Goal: Task Accomplishment & Management: Use online tool/utility

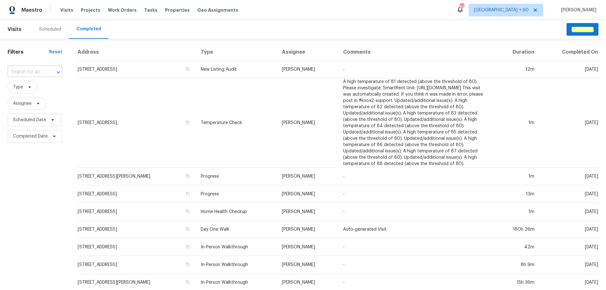
click at [38, 74] on input "text" at bounding box center [26, 72] width 37 height 10
paste input "[STREET_ADDRESS]"
type input "[STREET_ADDRESS]"
click at [40, 91] on li "[STREET_ADDRESS]" at bounding box center [35, 86] width 54 height 10
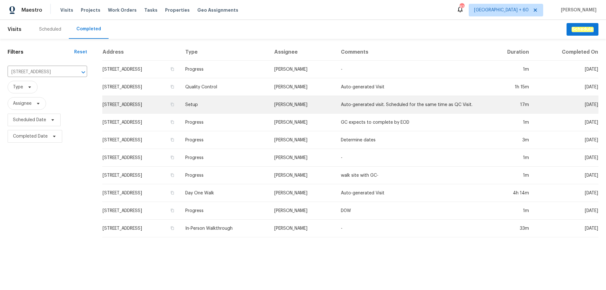
click at [171, 103] on td "[STREET_ADDRESS]" at bounding box center [141, 105] width 78 height 18
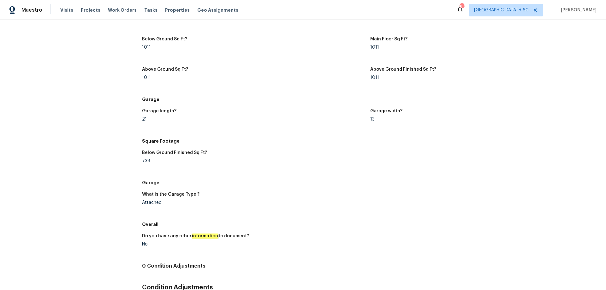
scroll to position [656, 0]
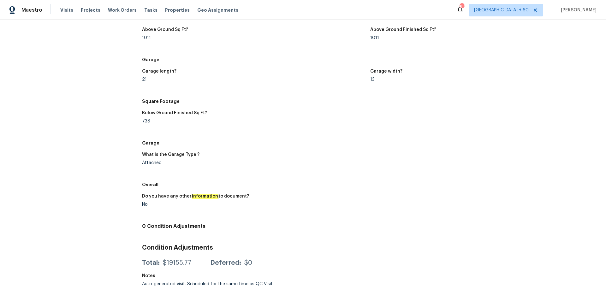
click at [258, 141] on h5 "Garage" at bounding box center [370, 143] width 456 height 6
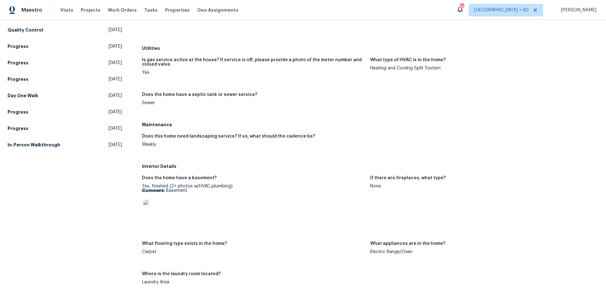
scroll to position [88, 0]
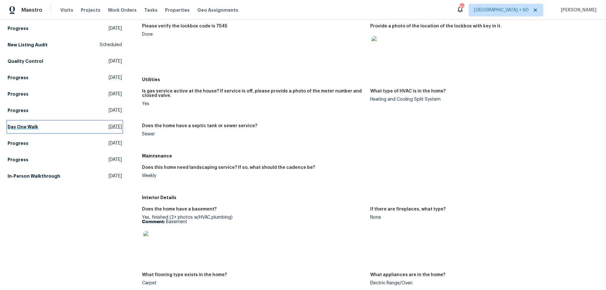
click at [33, 122] on link "Day One Walk [DATE]" at bounding box center [65, 126] width 114 height 11
